Goal: Entertainment & Leisure: Consume media (video, audio)

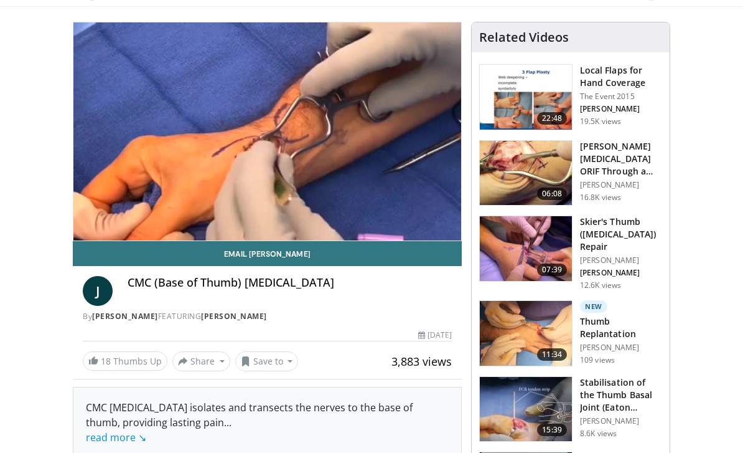
scroll to position [79, 0]
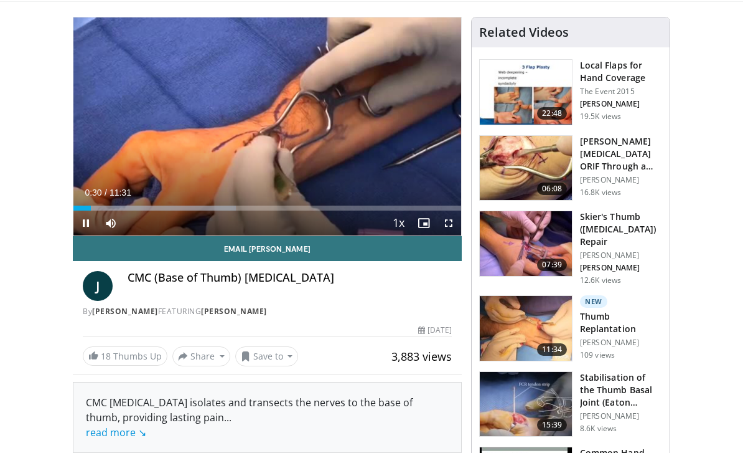
click at [451, 225] on span "Video Player" at bounding box center [449, 222] width 25 height 25
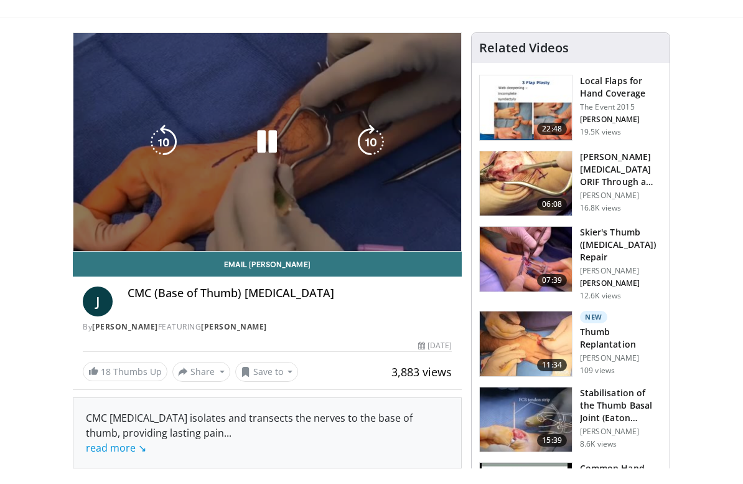
scroll to position [15, 0]
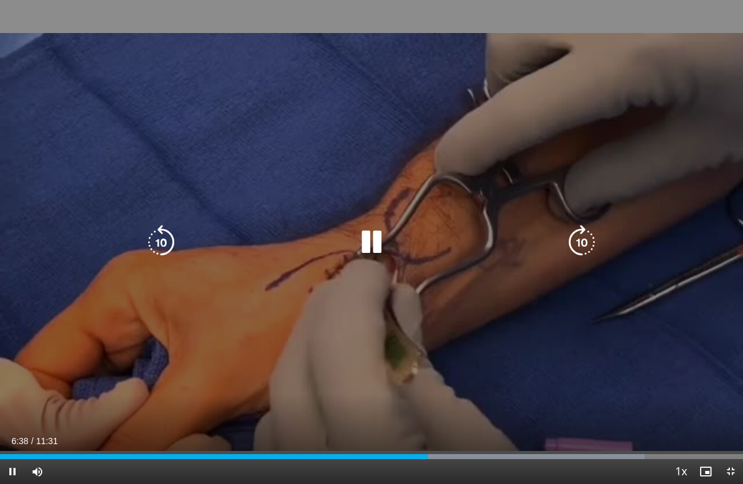
click at [377, 243] on icon "Video Player" at bounding box center [371, 242] width 35 height 35
click at [369, 242] on icon "Video Player" at bounding box center [371, 242] width 35 height 35
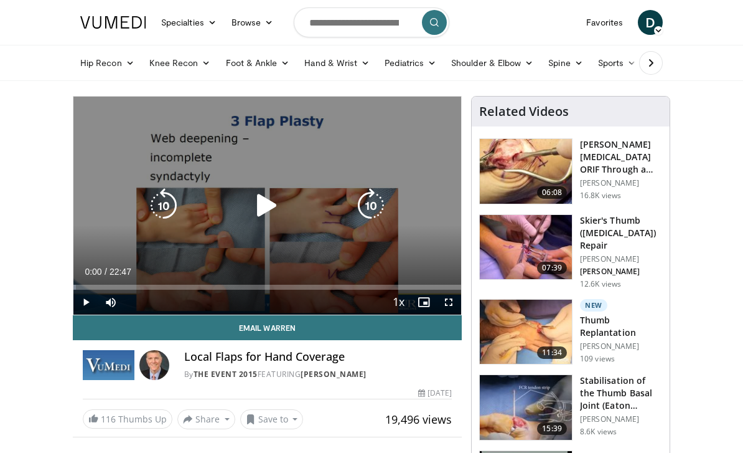
scroll to position [6, 0]
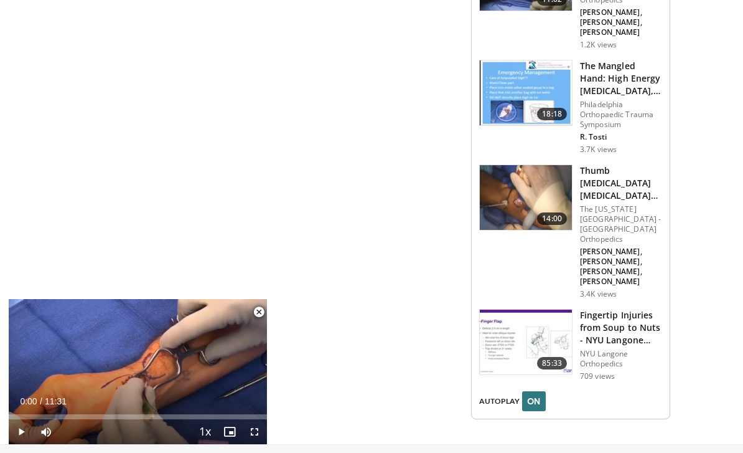
scroll to position [1575, 0]
